Goal: Information Seeking & Learning: Find specific page/section

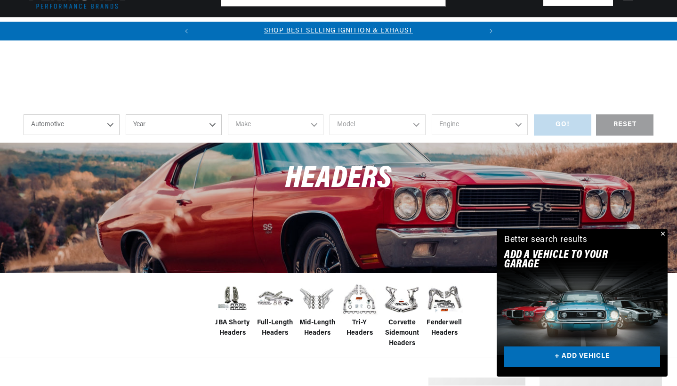
click at [323, 318] on span "Mid-Length Headers" at bounding box center [318, 328] width 38 height 21
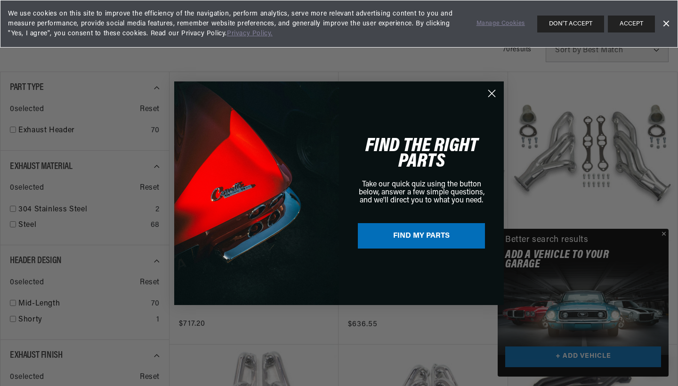
click at [664, 234] on div "Close dialog FIND THE RIGHT PARTS Take our quick quiz using the button below, a…" at bounding box center [339, 193] width 678 height 386
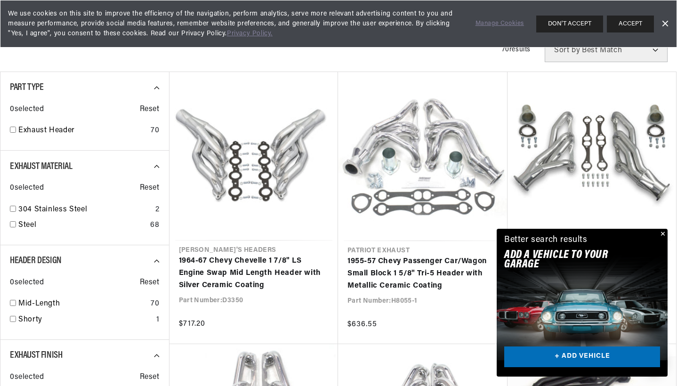
click at [576, 357] on link "+ ADD VEHICLE" at bounding box center [582, 357] width 156 height 21
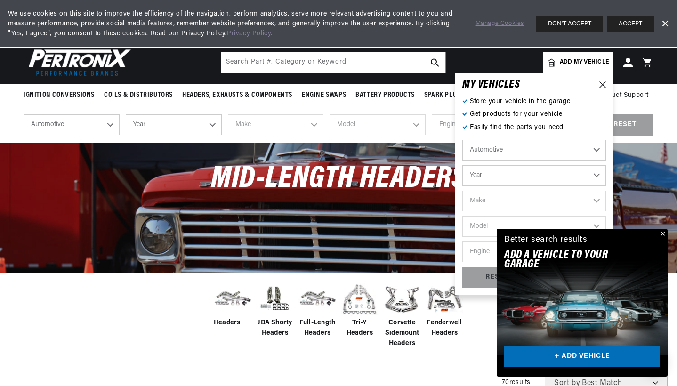
scroll to position [0, 285]
select select "1969"
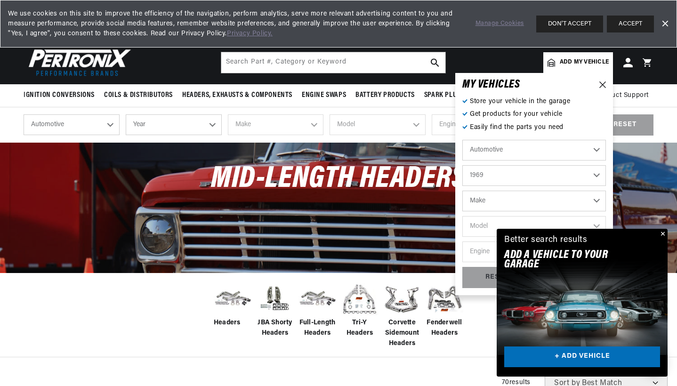
select select "Chevrolet"
click at [663, 233] on button "Close" at bounding box center [661, 234] width 11 height 11
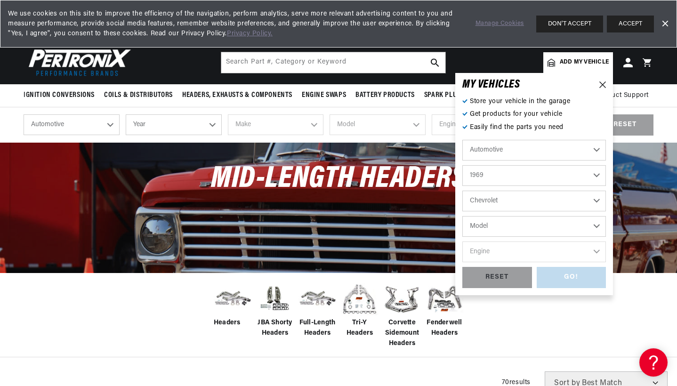
select select "Camaro"
select select "350cid-5.7L"
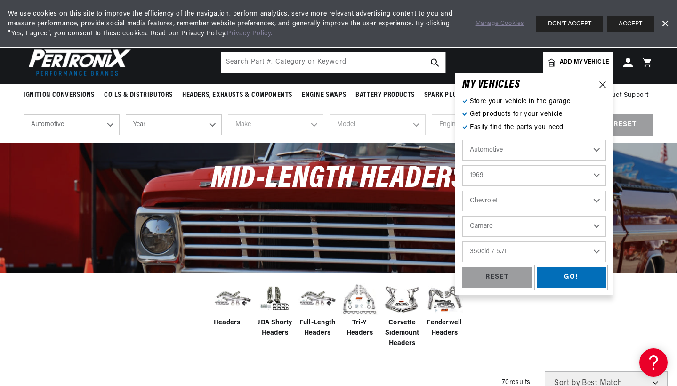
click at [575, 272] on div "GO!" at bounding box center [572, 277] width 70 height 21
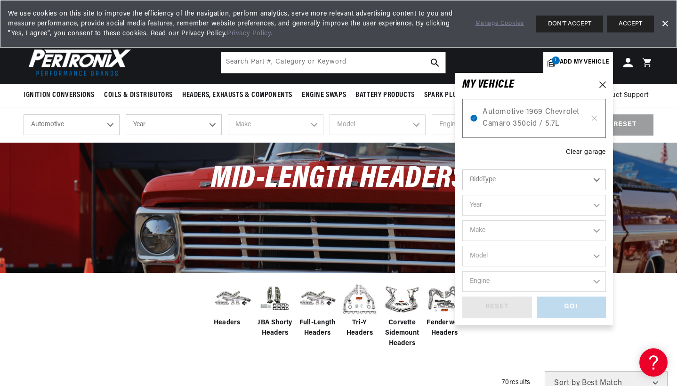
select select "1969"
select select "Chevrolet"
select select "Camaro"
select select "350cid-5.7L"
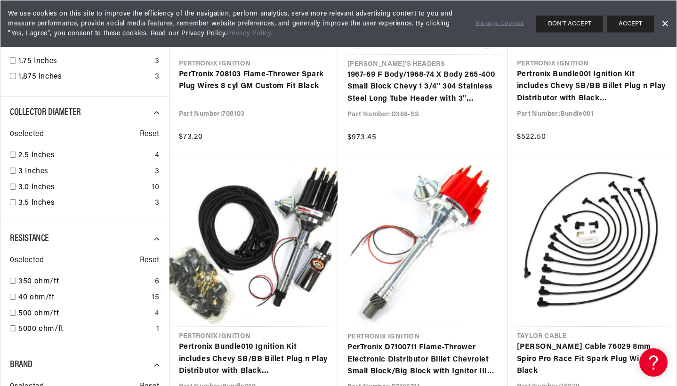
scroll to position [869, 0]
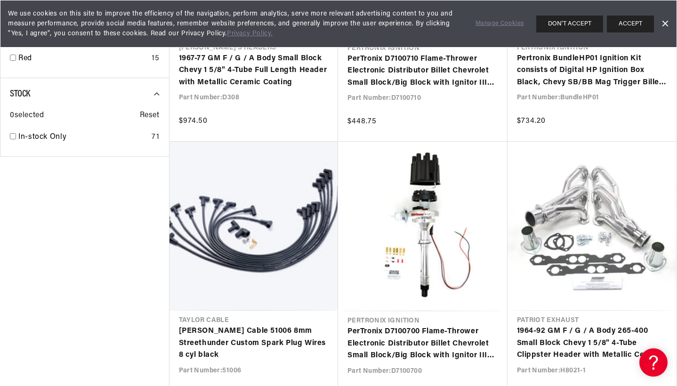
scroll to position [1677, 0]
